Goal: Task Accomplishment & Management: Use online tool/utility

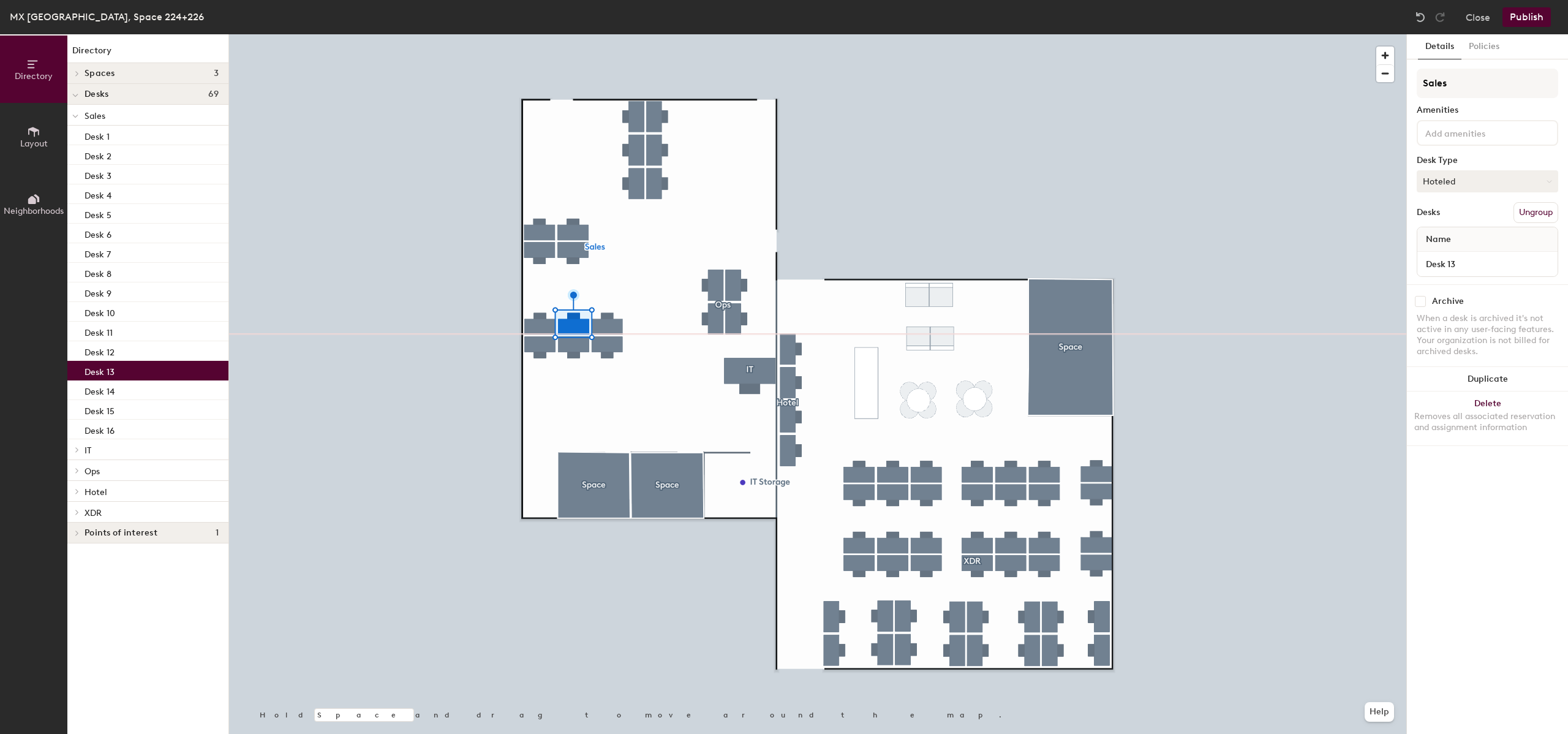
click at [1481, 187] on button "Hoteled" at bounding box center [1487, 181] width 142 height 22
click at [1479, 218] on div "Assigned" at bounding box center [1478, 220] width 123 height 18
click at [1493, 132] on input at bounding box center [1478, 132] width 110 height 15
type input "D"
click at [1469, 489] on div "Details Policies Sales Amenities Adjustable Height Keyboard Laptop Stand Monito…" at bounding box center [1487, 384] width 161 height 700
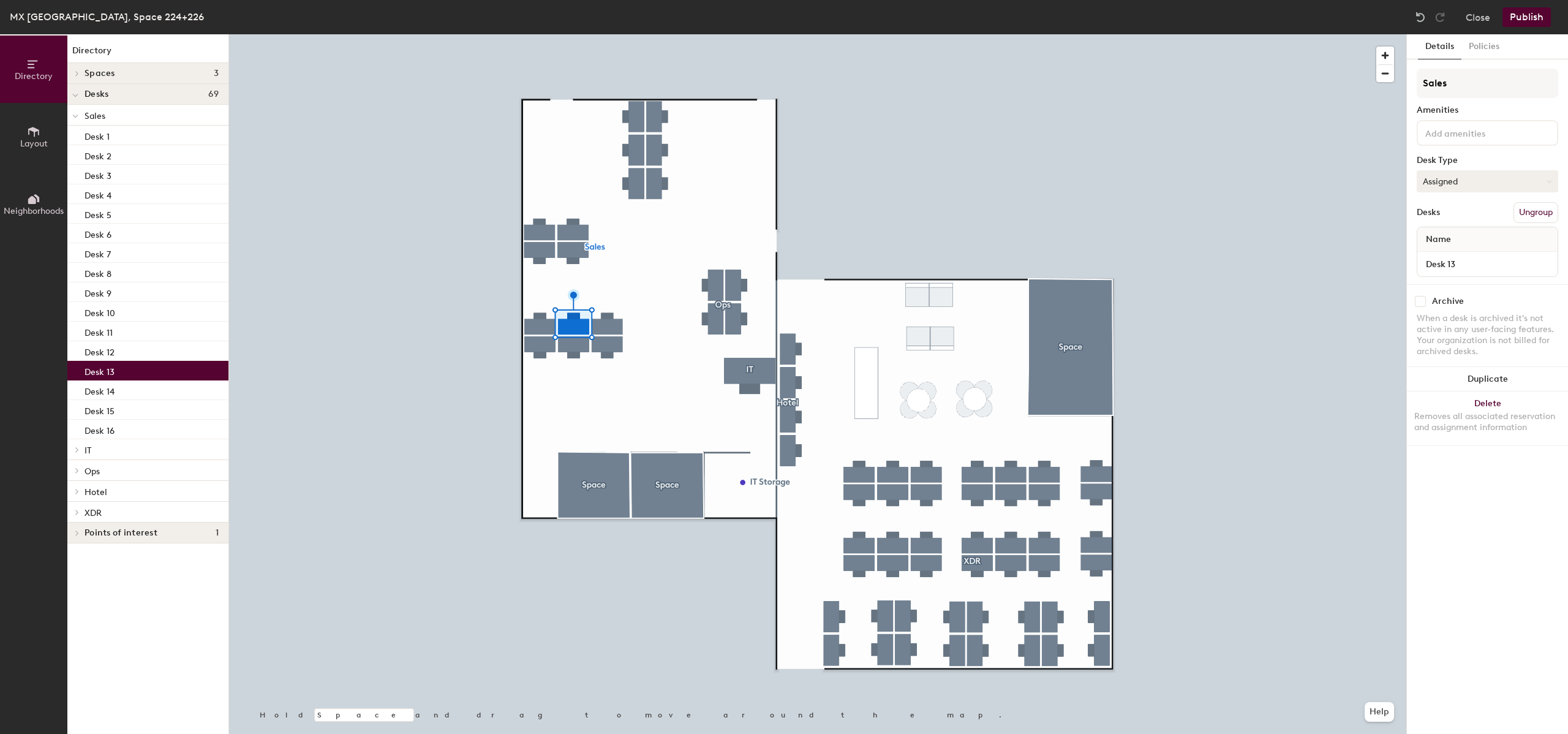
click at [1486, 181] on button "Assigned" at bounding box center [1487, 181] width 142 height 22
click at [1544, 19] on button "Publish" at bounding box center [1526, 17] width 48 height 20
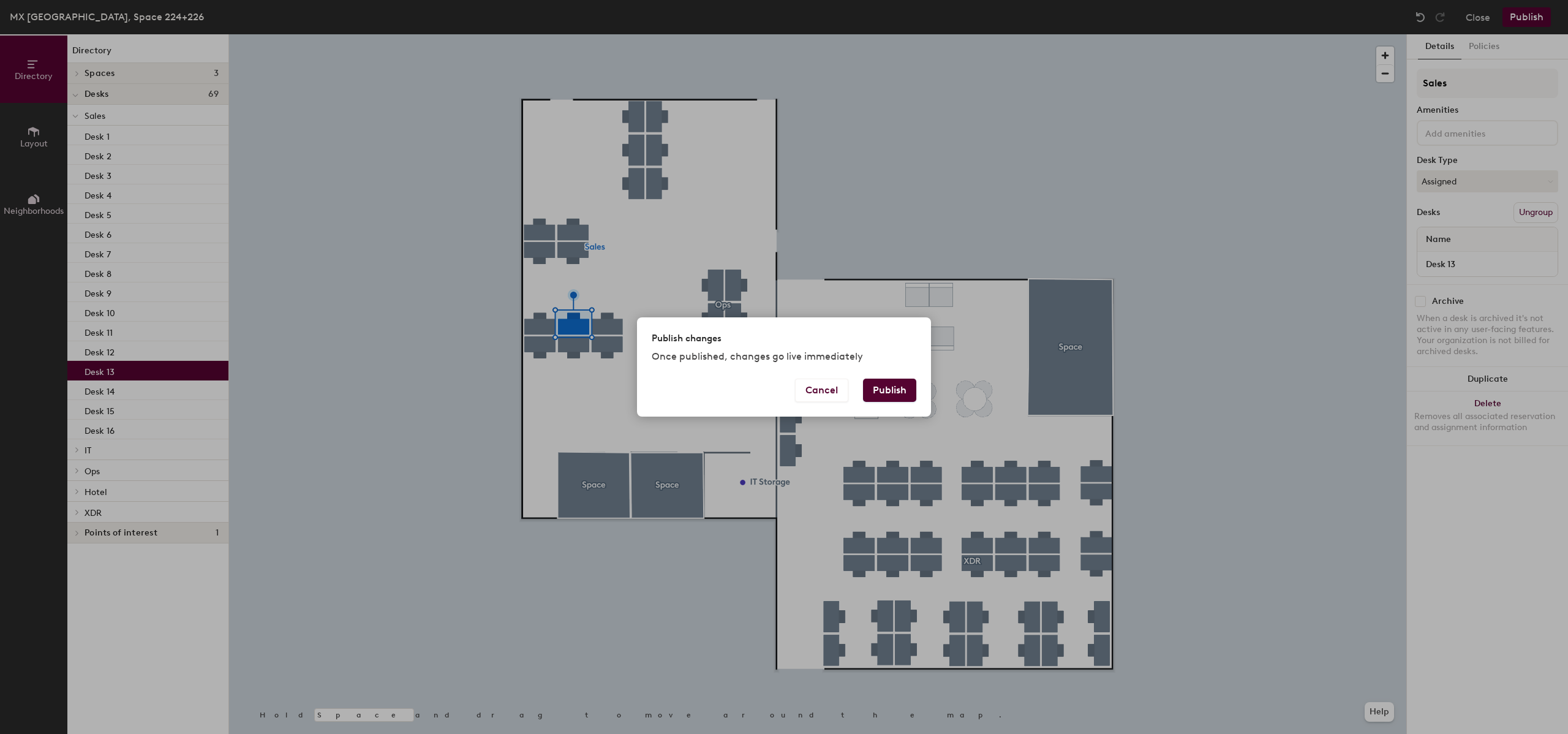
click at [883, 399] on button "Publish" at bounding box center [889, 390] width 53 height 23
